Goal: Browse casually: Explore the website without a specific task or goal

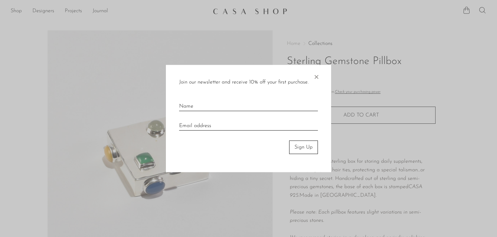
click at [213, 67] on div "Join our newsletter and receive 10% off your first purchase. × Sign Up" at bounding box center [248, 118] width 165 height 107
click at [317, 76] on span "×" at bounding box center [316, 75] width 7 height 21
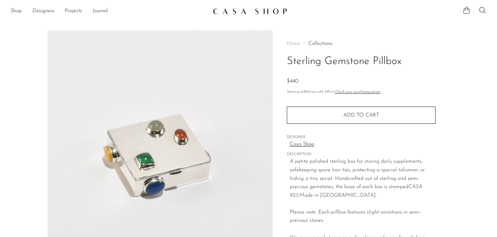
click at [248, 5] on link at bounding box center [248, 11] width 71 height 12
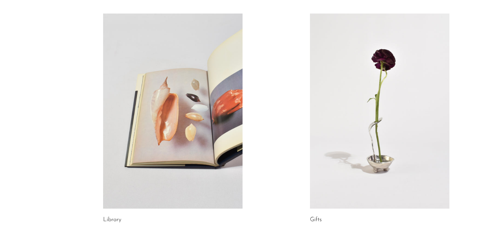
scroll to position [405, 0]
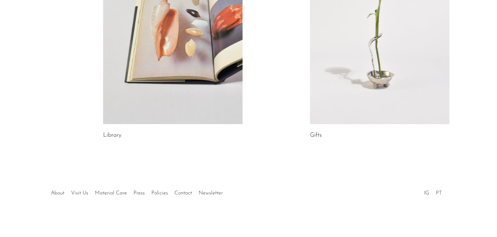
click at [378, 110] on link at bounding box center [379, 26] width 139 height 195
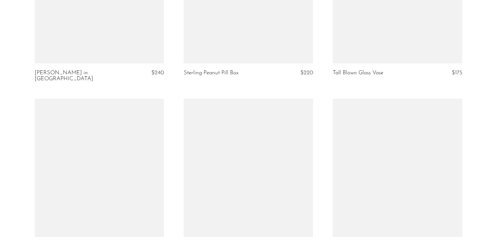
scroll to position [2159, 0]
